Goal: Information Seeking & Learning: Learn about a topic

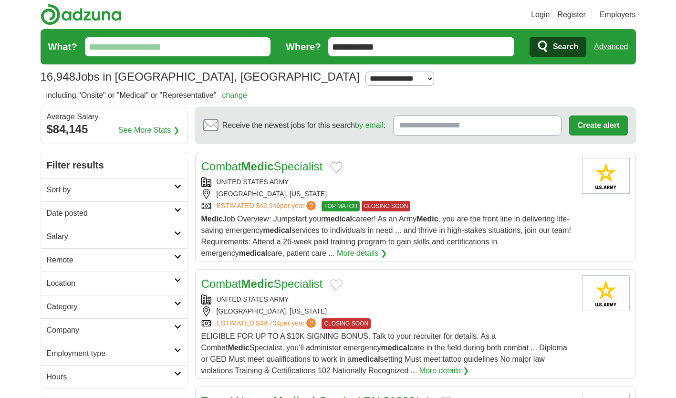
click at [171, 309] on h2 "Category" at bounding box center [110, 306] width 127 height 11
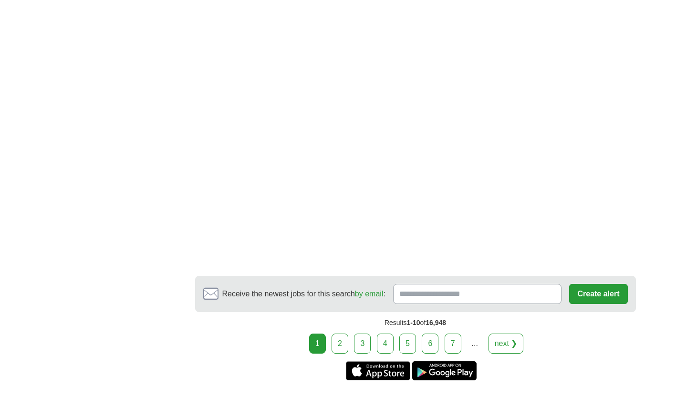
scroll to position [1754, 0]
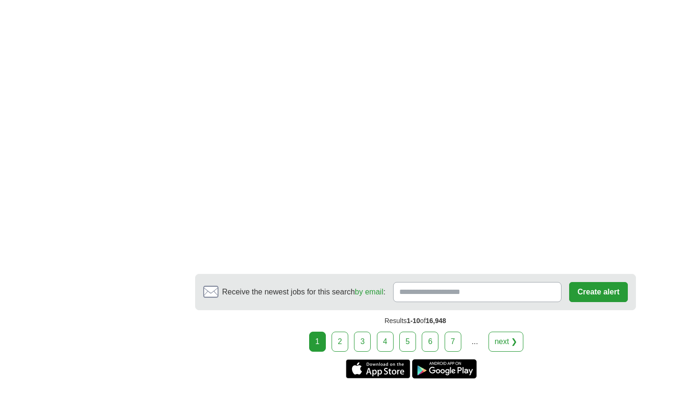
click at [341, 332] on link "2" at bounding box center [340, 342] width 17 height 20
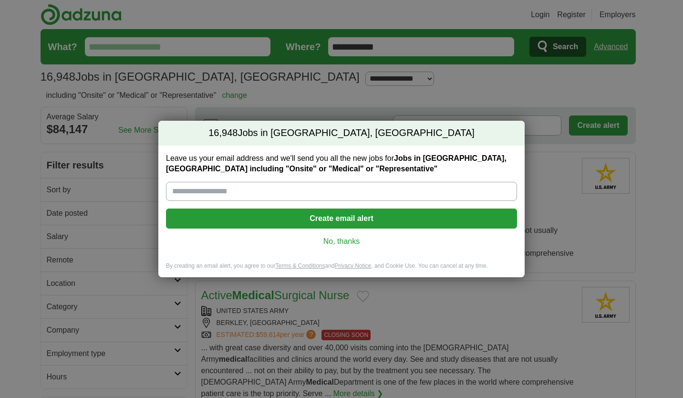
click at [191, 225] on button "Create email alert" at bounding box center [341, 218] width 351 height 20
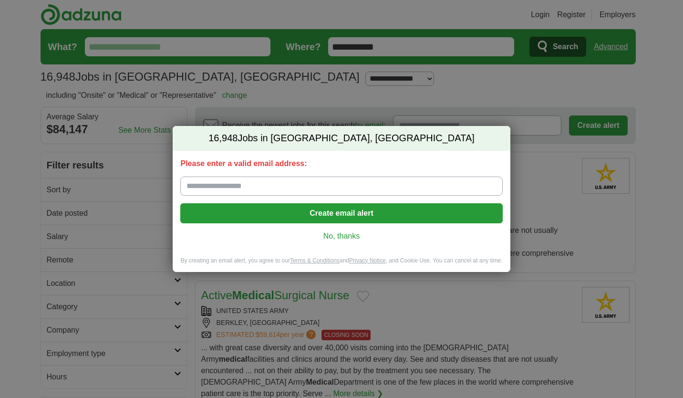
click at [200, 220] on button "Create email alert" at bounding box center [341, 213] width 322 height 20
click at [340, 236] on link "No, thanks" at bounding box center [341, 236] width 307 height 10
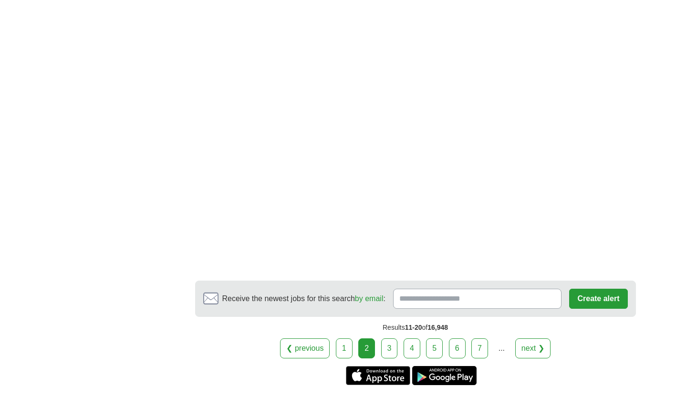
scroll to position [1777, 0]
click at [389, 338] on link "3" at bounding box center [389, 348] width 17 height 20
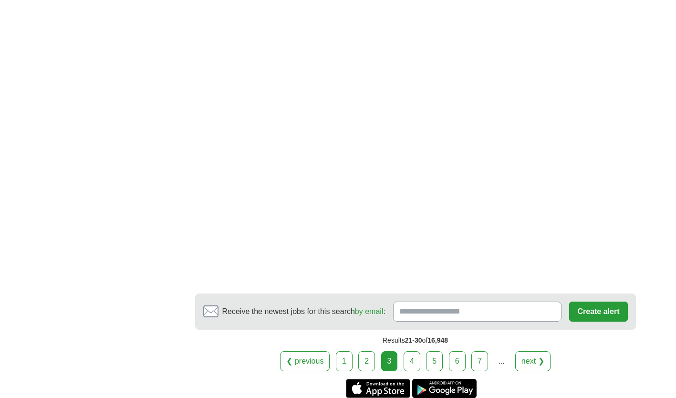
scroll to position [1785, 0]
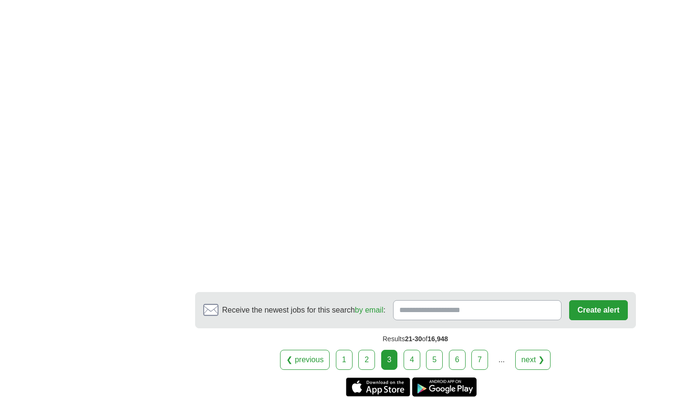
click at [412, 350] on link "4" at bounding box center [412, 360] width 17 height 20
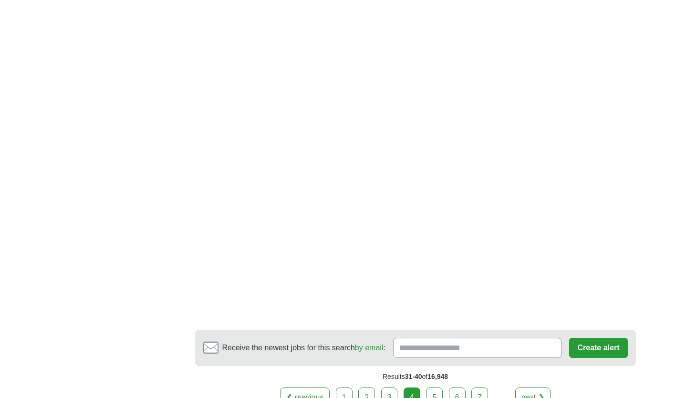
scroll to position [1658, 0]
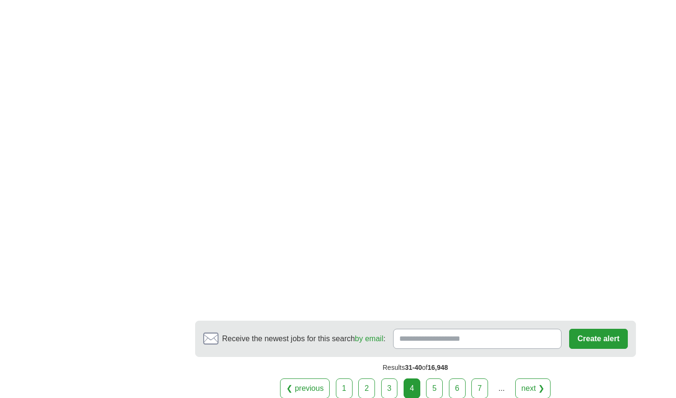
click at [435, 378] on link "5" at bounding box center [434, 388] width 17 height 20
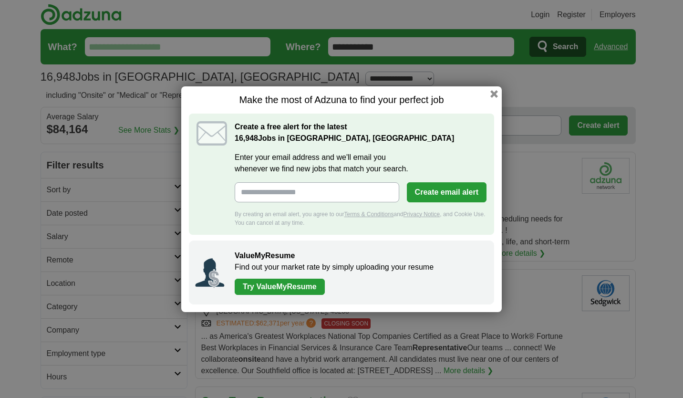
click at [493, 95] on button "button" at bounding box center [494, 94] width 8 height 8
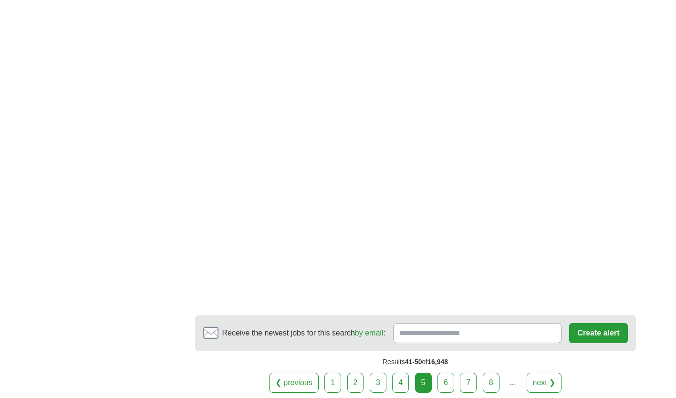
scroll to position [1774, 0]
click at [452, 372] on link "6" at bounding box center [445, 382] width 17 height 20
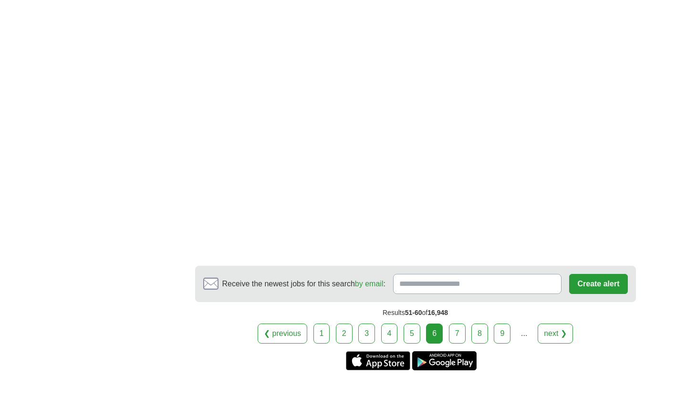
scroll to position [1632, 0]
click at [457, 323] on link "7" at bounding box center [457, 333] width 17 height 20
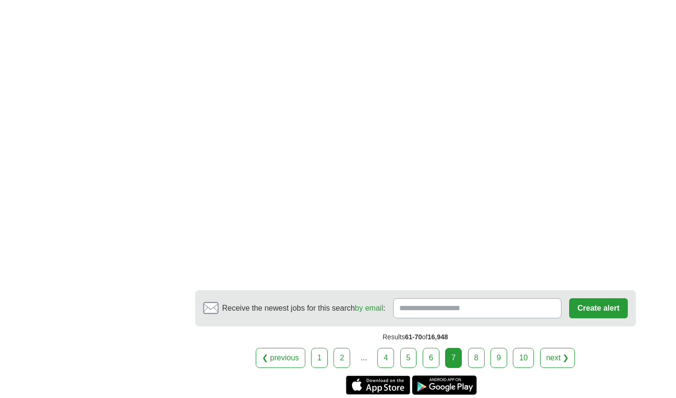
scroll to position [1567, 0]
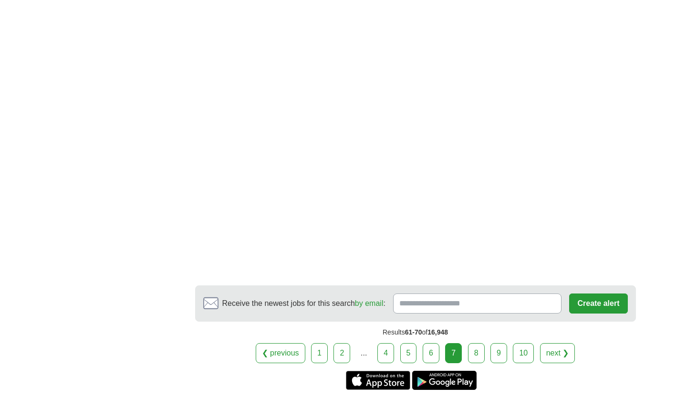
click at [476, 349] on link "8" at bounding box center [476, 353] width 17 height 20
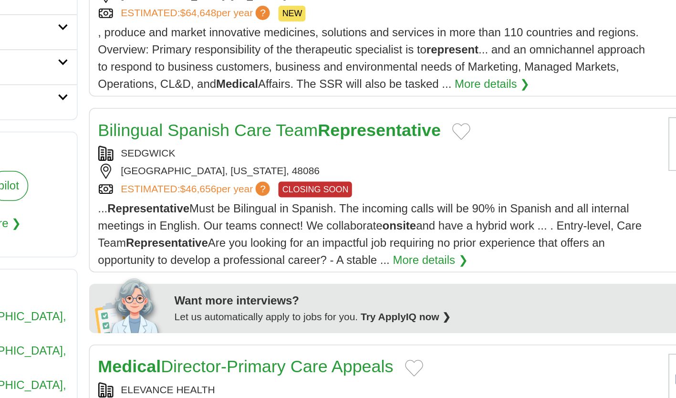
scroll to position [180, 0]
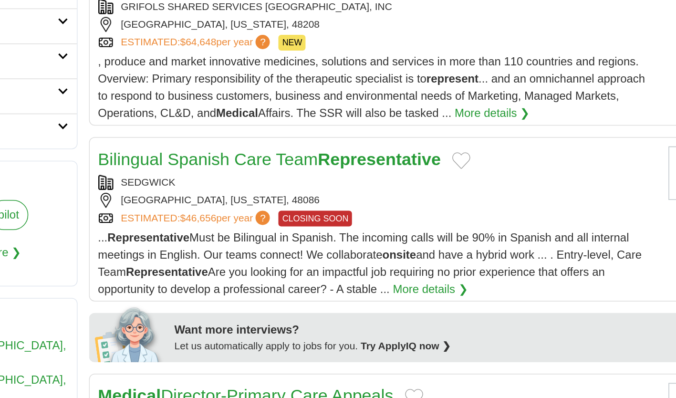
click at [445, 218] on button "Add to favorite jobs" at bounding box center [443, 215] width 12 height 11
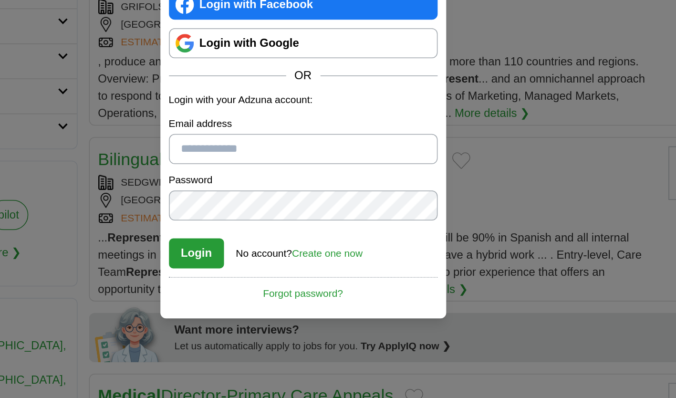
click at [227, 230] on div "Login Login with Facebook Login with Google OR Login with your Adzuna account: …" at bounding box center [338, 199] width 676 height 398
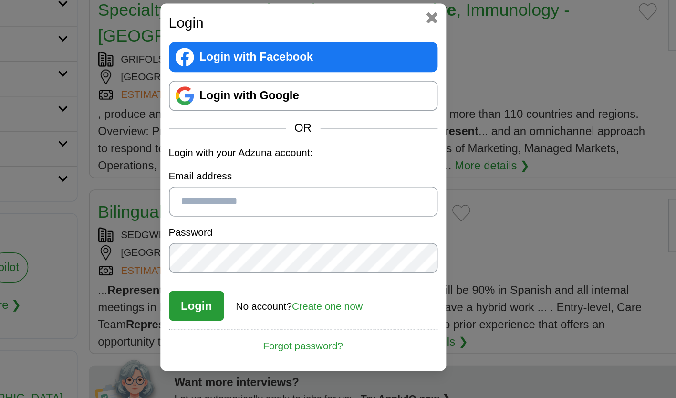
click at [421, 89] on button at bounding box center [424, 86] width 8 height 8
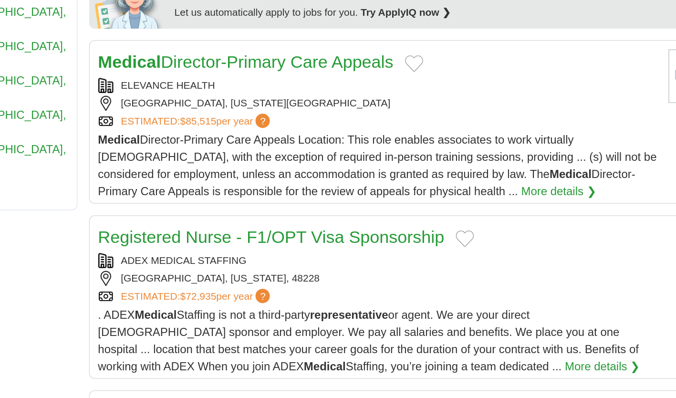
scroll to position [392, 0]
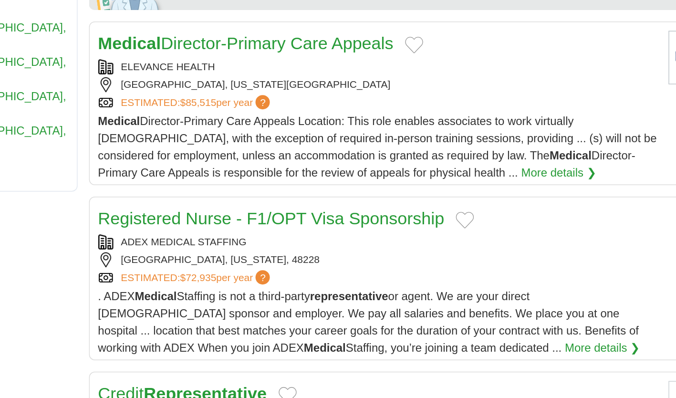
click at [198, 327] on article "Registered Nurse - F1/OPT Visa Sponsorship ADEX MEDICAL STAFFING DETROIT, MICHI…" at bounding box center [415, 317] width 441 height 109
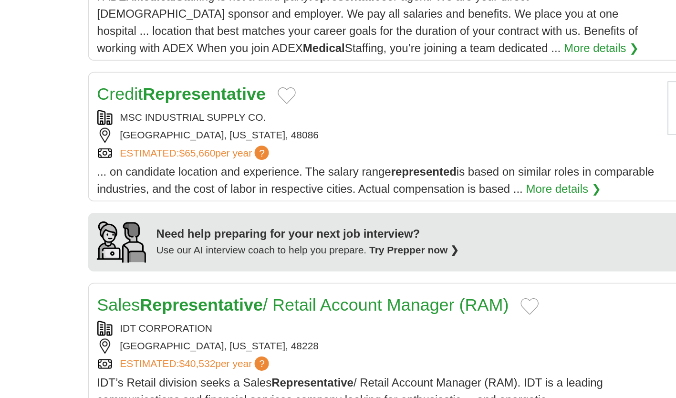
scroll to position [592, 0]
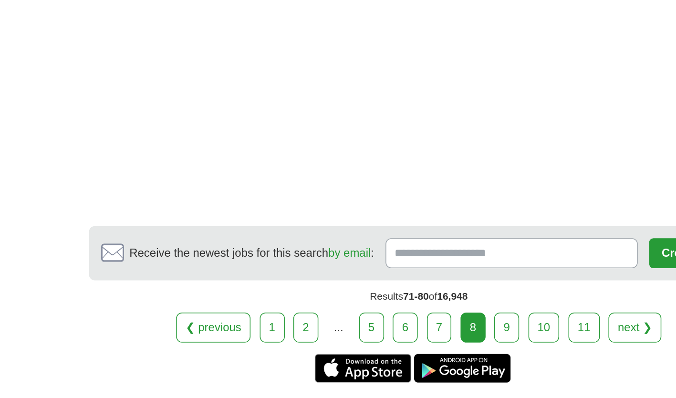
scroll to position [1695, 0]
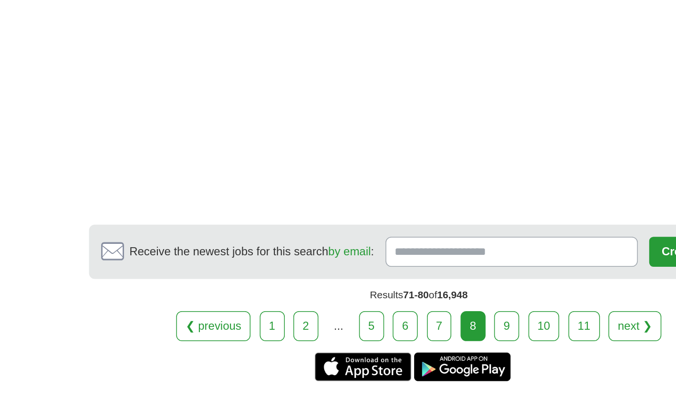
click at [476, 360] on link "9" at bounding box center [474, 350] width 17 height 20
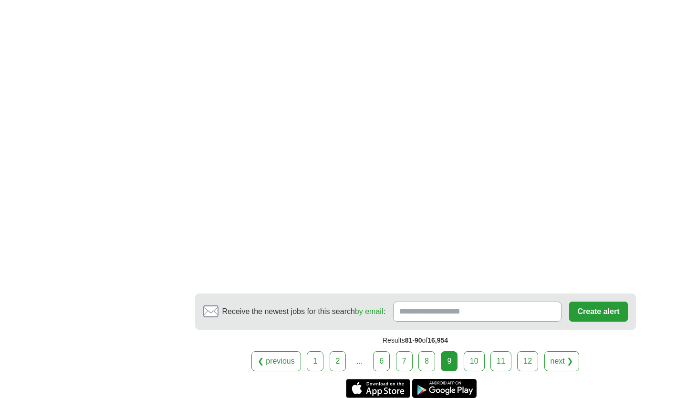
scroll to position [1593, 0]
click at [472, 367] on link "10" at bounding box center [474, 361] width 21 height 20
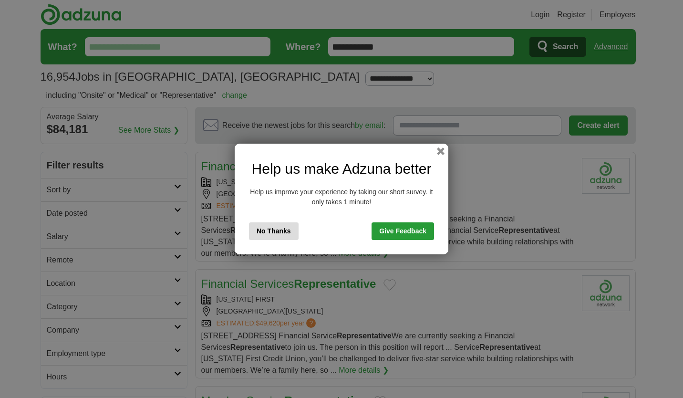
click at [274, 231] on button "No Thanks" at bounding box center [274, 231] width 50 height 18
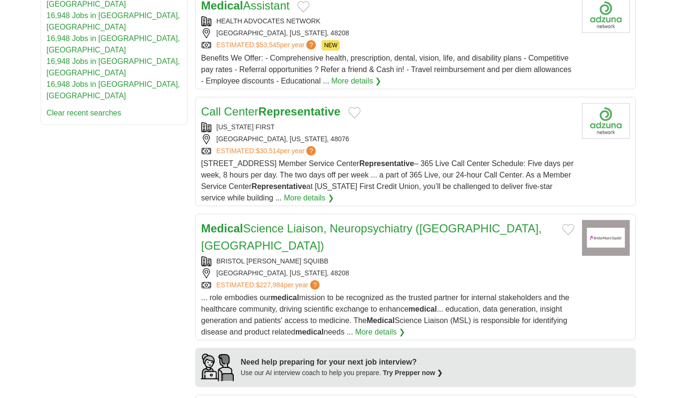
scroll to position [551, 0]
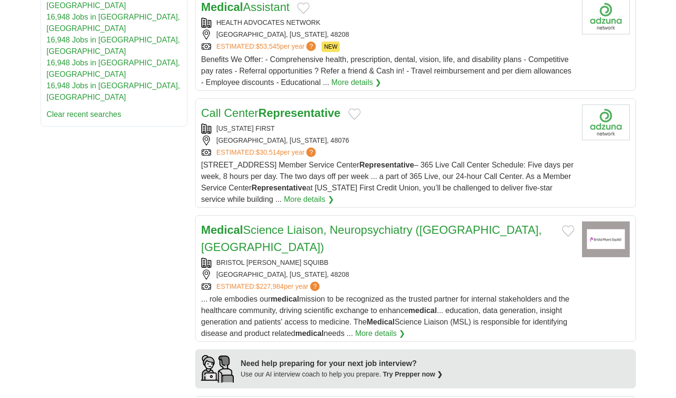
click at [248, 233] on link "Medical Science Liaison, Neuropsychiatry ([GEOGRAPHIC_DATA], [GEOGRAPHIC_DATA])" at bounding box center [371, 238] width 341 height 30
